Goal: Task Accomplishment & Management: Use online tool/utility

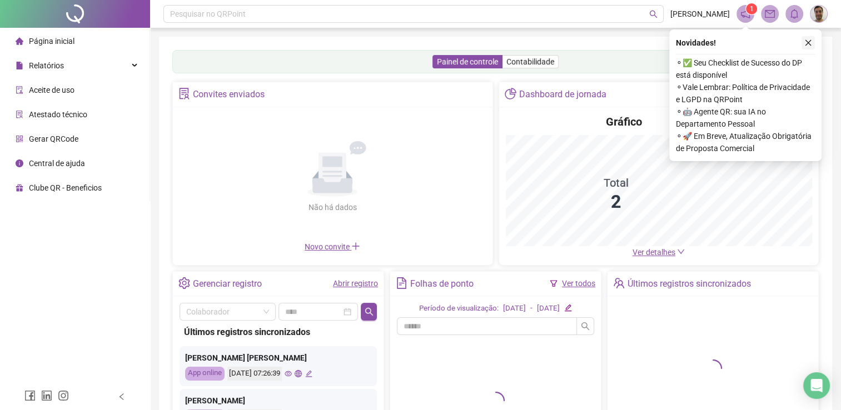
click at [806, 42] on icon "close" at bounding box center [808, 43] width 8 height 8
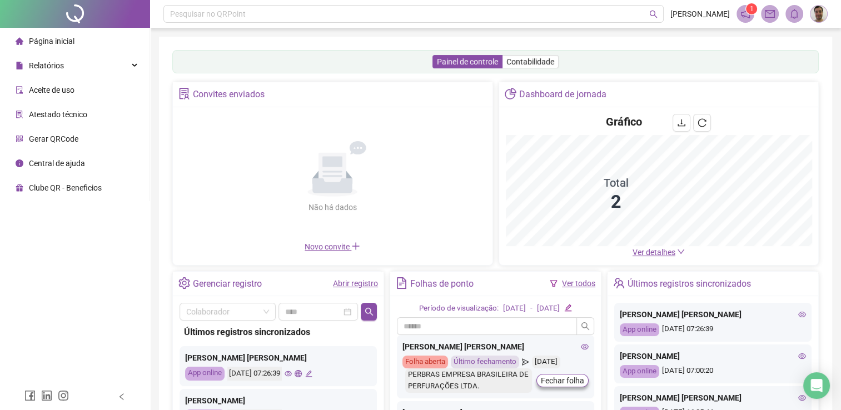
click at [808, 13] on div "1" at bounding box center [781, 14] width 91 height 18
click at [816, 12] on img at bounding box center [818, 14] width 17 height 17
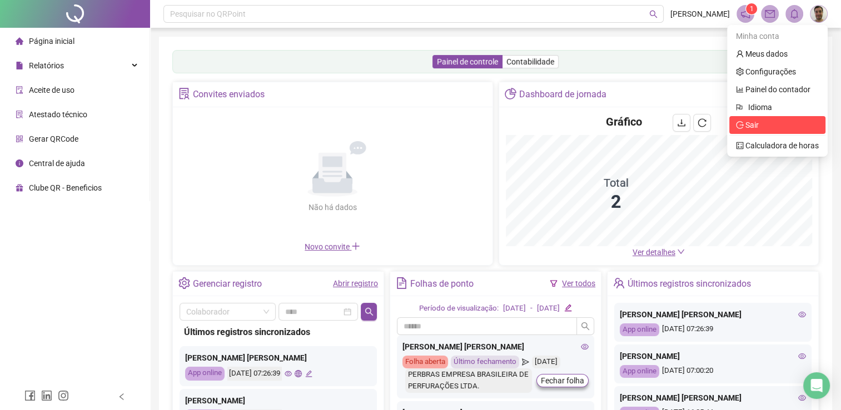
click at [784, 126] on span "Sair" at bounding box center [777, 125] width 83 height 12
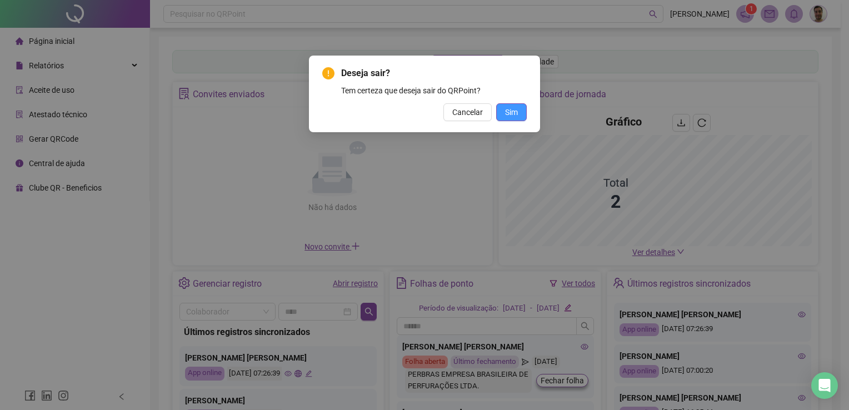
click at [511, 111] on span "Sim" at bounding box center [511, 112] width 13 height 12
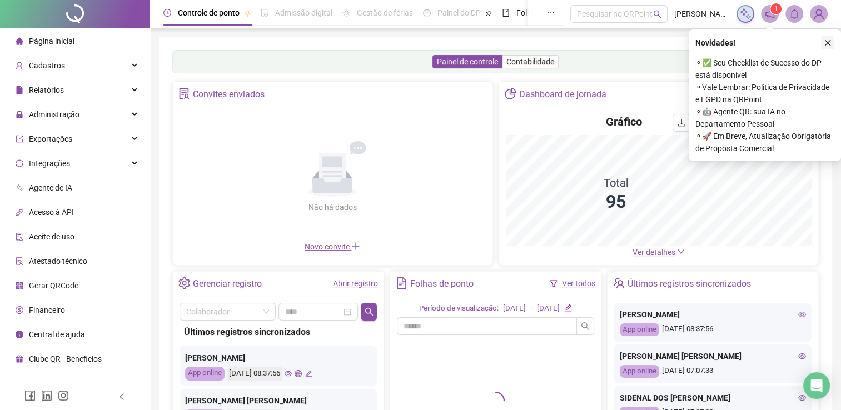
click at [831, 41] on button "button" at bounding box center [827, 42] width 13 height 13
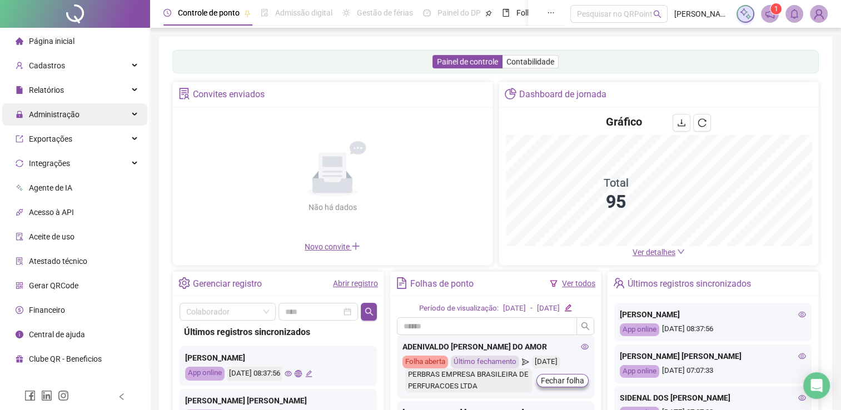
click at [80, 113] on div "Administração" at bounding box center [74, 114] width 145 height 22
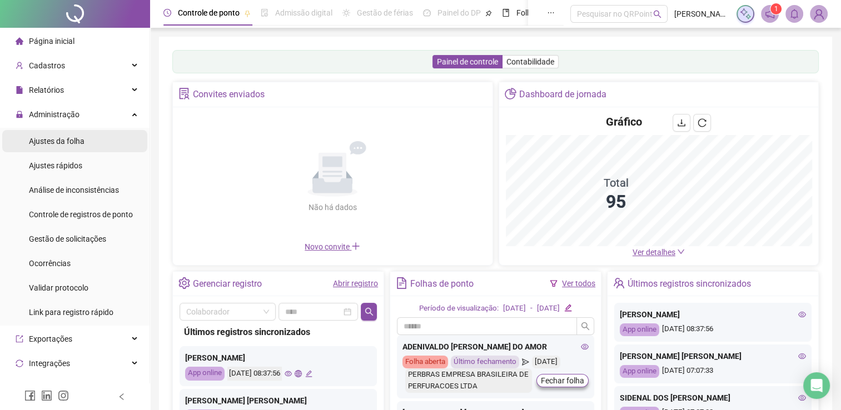
click at [60, 145] on span "Ajustes da folha" at bounding box center [57, 141] width 56 height 9
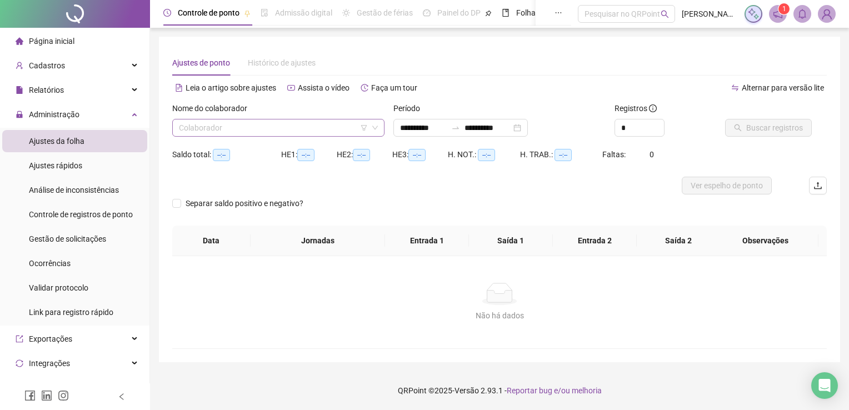
type input "**********"
click at [227, 127] on input "search" at bounding box center [273, 127] width 189 height 17
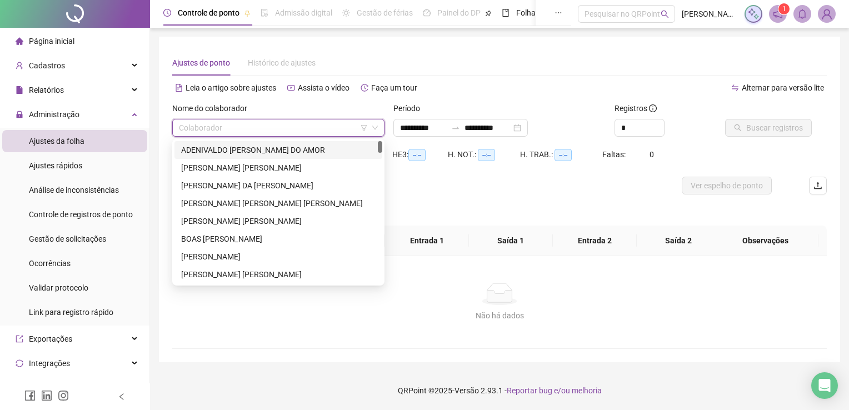
type input "*"
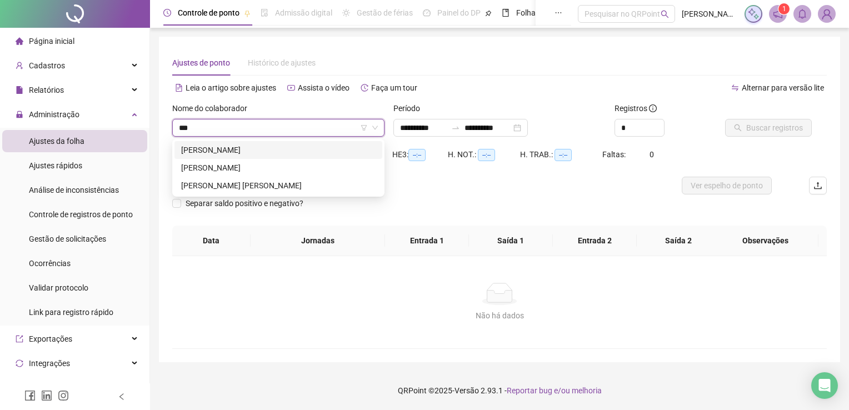
type input "****"
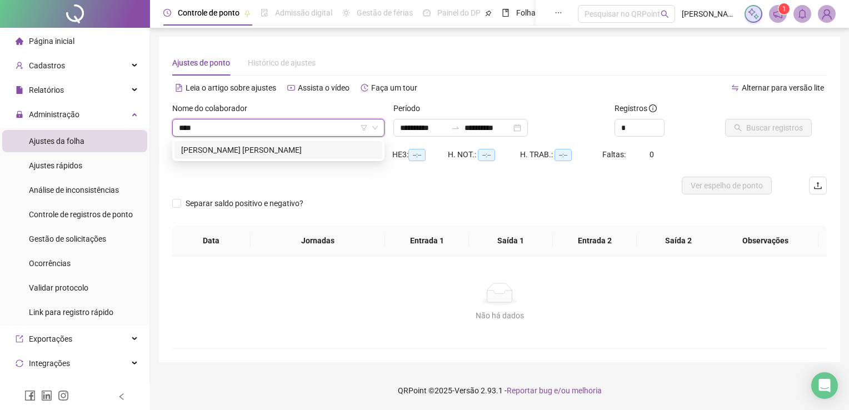
click at [284, 145] on div "[PERSON_NAME] [PERSON_NAME]" at bounding box center [278, 150] width 194 height 12
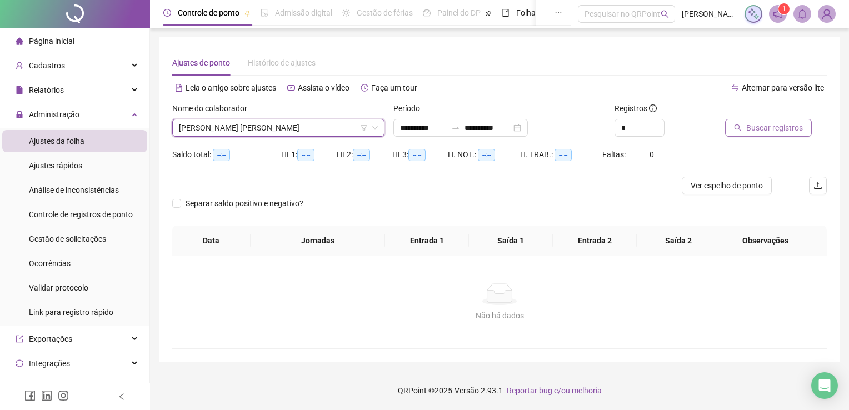
click at [744, 123] on button "Buscar registros" at bounding box center [768, 128] width 87 height 18
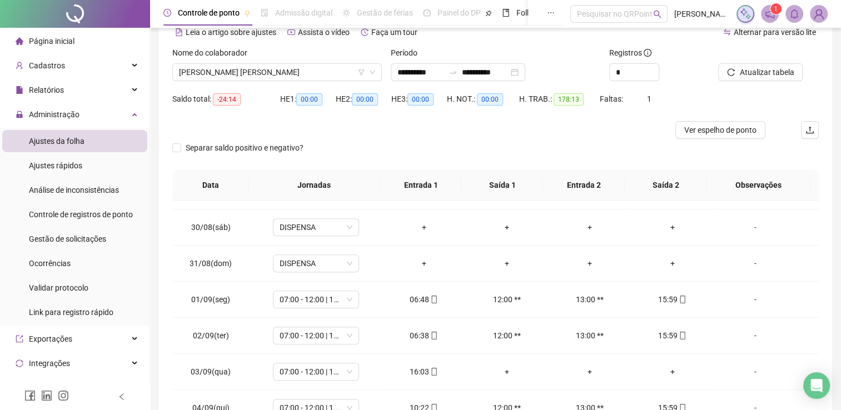
scroll to position [722, 0]
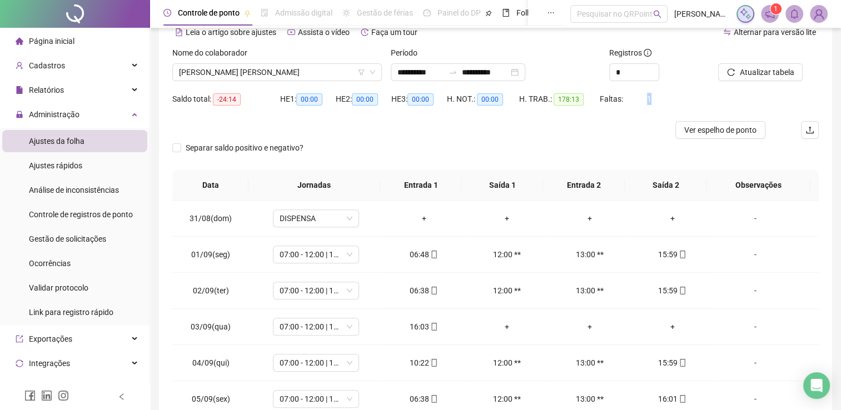
drag, startPoint x: 645, startPoint y: 103, endPoint x: 652, endPoint y: 97, distance: 9.5
click at [652, 97] on div "Faltas: 1" at bounding box center [627, 99] width 54 height 12
drag, startPoint x: 652, startPoint y: 97, endPoint x: 587, endPoint y: 119, distance: 68.5
click at [587, 119] on div "H. TRAB.: 178:13" at bounding box center [559, 105] width 81 height 31
click at [72, 241] on span "Gestão de solicitações" at bounding box center [67, 238] width 77 height 9
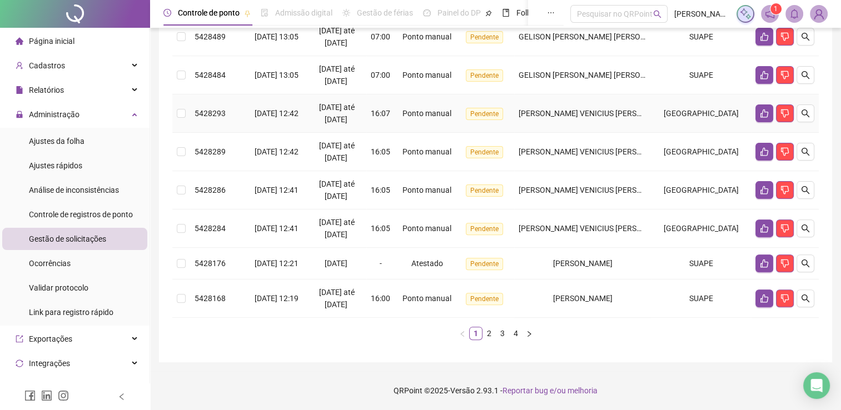
scroll to position [319, 0]
click at [490, 334] on link "2" at bounding box center [489, 333] width 12 height 12
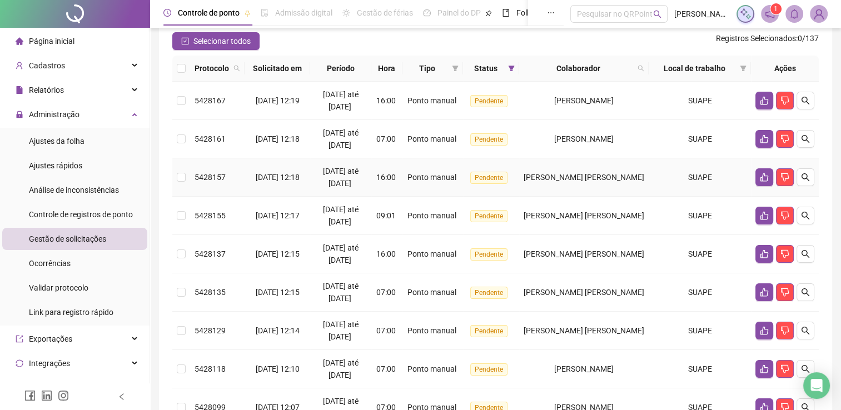
scroll to position [208, 0]
